Goal: Navigation & Orientation: Find specific page/section

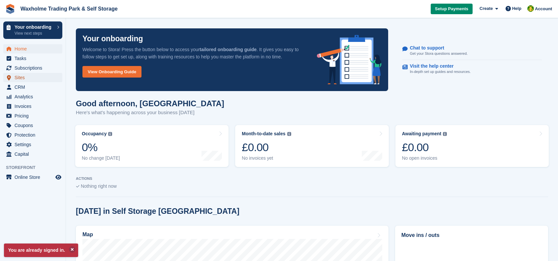
click at [13, 80] on link "Sites" at bounding box center [32, 77] width 59 height 9
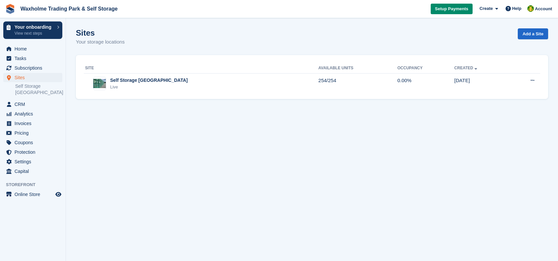
click at [17, 82] on ul "Self Storage [GEOGRAPHIC_DATA]" at bounding box center [40, 89] width 50 height 14
click at [17, 78] on span "Sites" at bounding box center [35, 77] width 40 height 9
click at [16, 76] on span "Sites" at bounding box center [35, 77] width 40 height 9
click at [149, 86] on div "Live" at bounding box center [149, 87] width 78 height 7
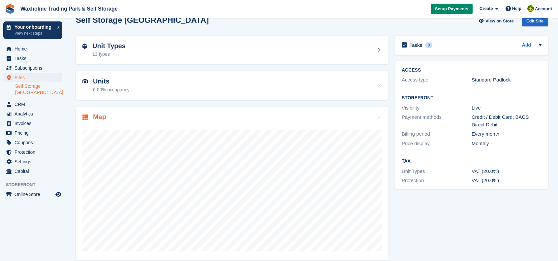
scroll to position [20, 0]
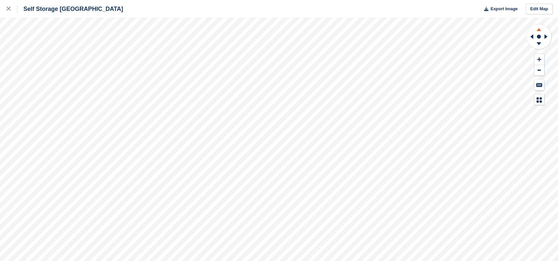
click at [540, 26] on icon at bounding box center [538, 28] width 17 height 8
click at [500, 10] on span "Export Image" at bounding box center [504, 9] width 27 height 7
click at [55, 10] on div "Self Storage [GEOGRAPHIC_DATA]" at bounding box center [70, 9] width 106 height 8
click at [9, 10] on icon at bounding box center [9, 9] width 4 height 4
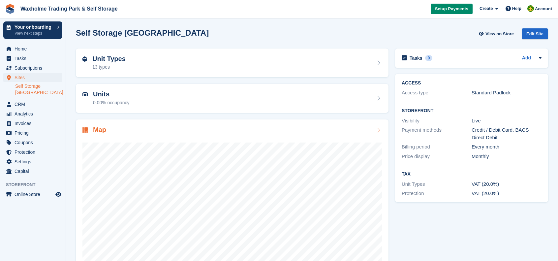
scroll to position [20, 0]
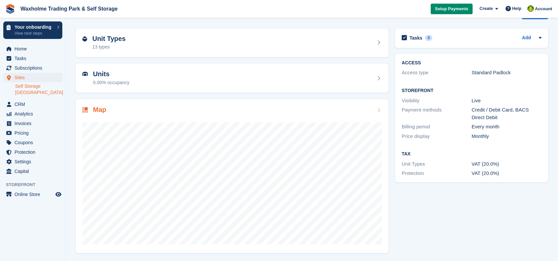
click at [85, 110] on img at bounding box center [84, 109] width 5 height 5
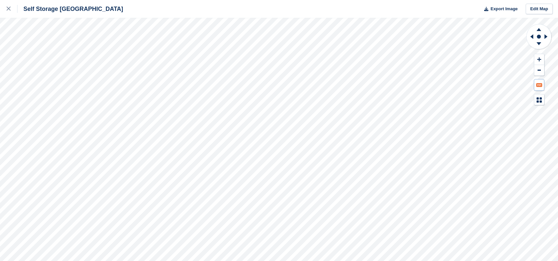
click at [536, 87] on button at bounding box center [539, 85] width 10 height 11
click at [540, 99] on icon at bounding box center [541, 98] width 2 height 2
click at [494, 162] on div "Overlocked" at bounding box center [487, 163] width 20 height 5
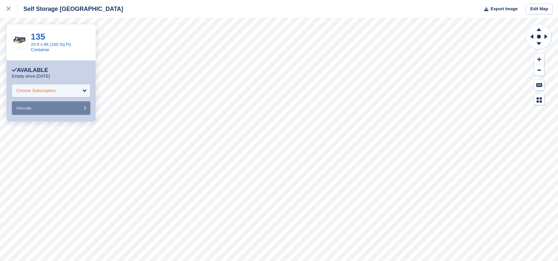
click at [57, 84] on div "Choose Subscription" at bounding box center [51, 90] width 79 height 13
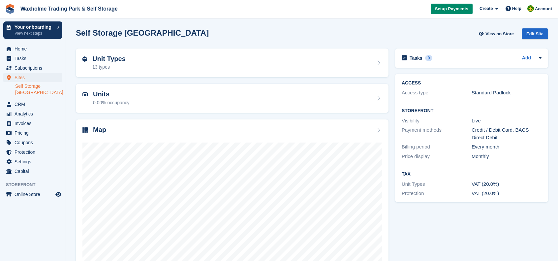
scroll to position [20, 0]
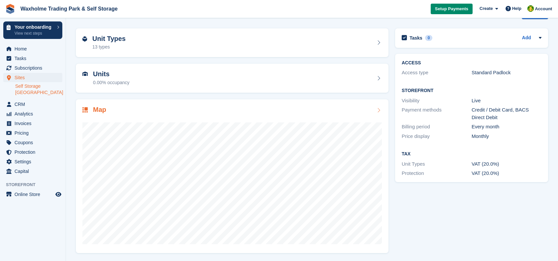
click at [378, 110] on icon at bounding box center [378, 110] width 7 height 5
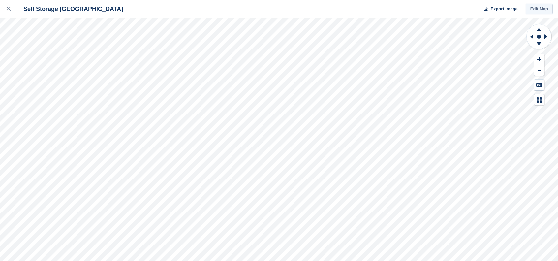
click at [537, 10] on link "Edit Map" at bounding box center [539, 9] width 27 height 11
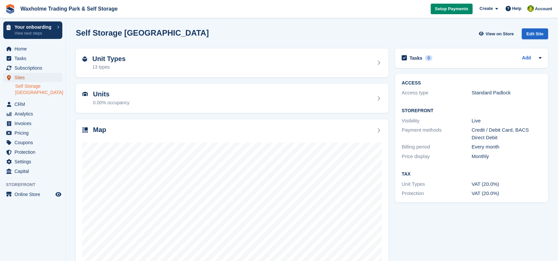
click at [17, 75] on span "Sites" at bounding box center [35, 77] width 40 height 9
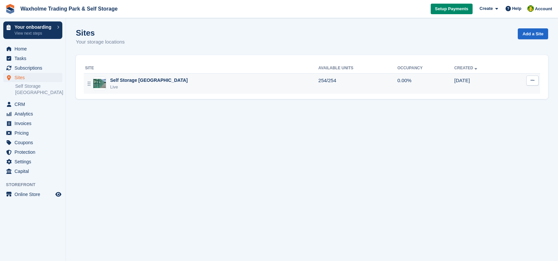
click at [215, 81] on div "Self Storage Hull & East Yorkshire Live" at bounding box center [201, 84] width 233 height 14
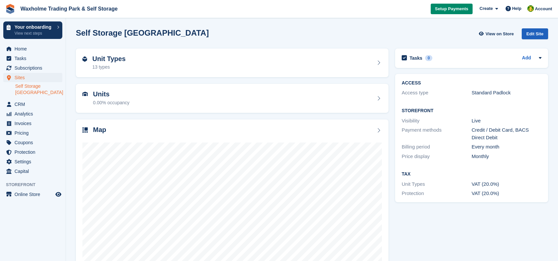
click at [532, 35] on div "Edit Site" at bounding box center [535, 33] width 26 height 11
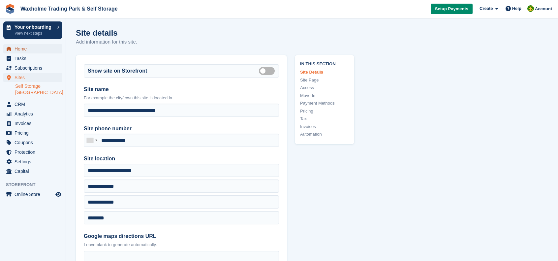
click at [18, 48] on span "Home" at bounding box center [35, 48] width 40 height 9
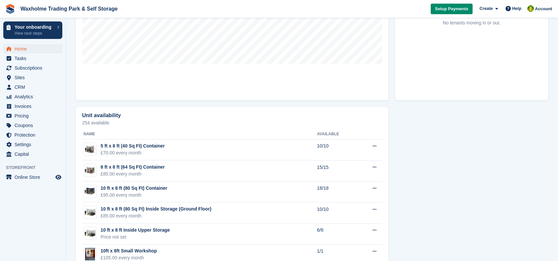
scroll to position [461, 0]
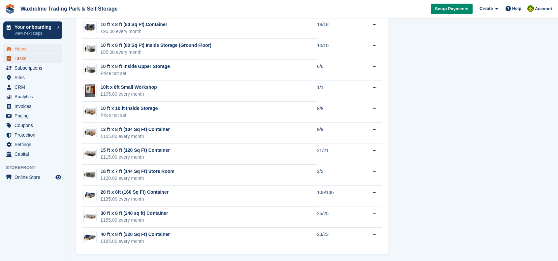
click at [22, 59] on span "Tasks" at bounding box center [35, 58] width 40 height 9
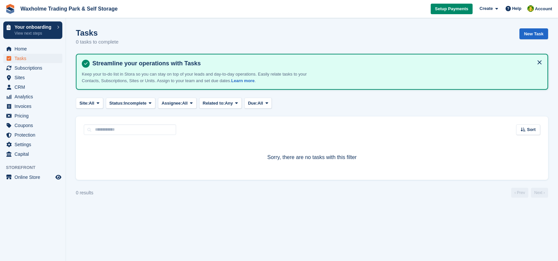
click at [42, 25] on p "Your onboarding" at bounding box center [34, 27] width 39 height 5
